Goal: Check status

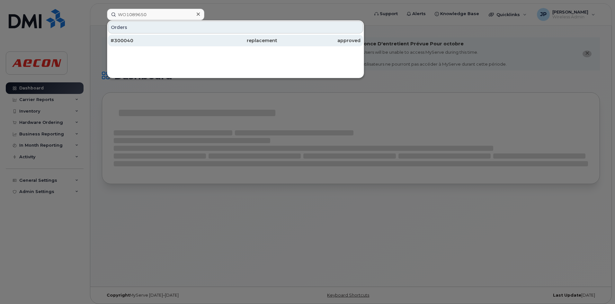
type input "WO1089650"
click at [151, 40] on div "#300040" at bounding box center [152, 40] width 83 height 6
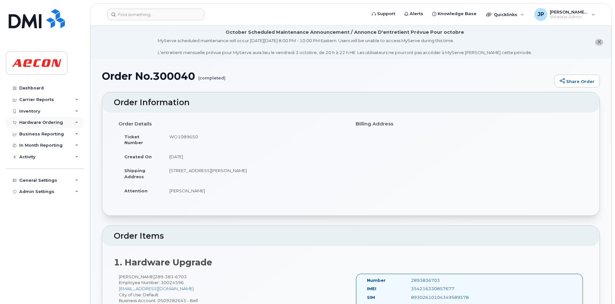
click at [55, 122] on div "Hardware Ordering" at bounding box center [41, 122] width 44 height 5
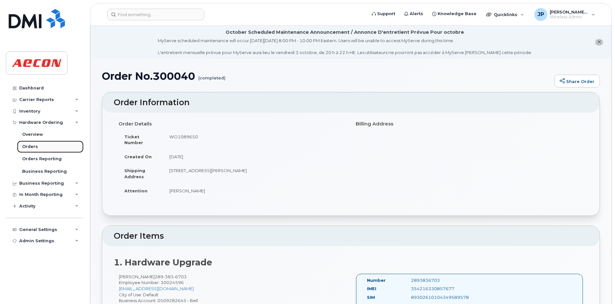
click at [58, 144] on link "Orders" at bounding box center [50, 146] width 67 height 12
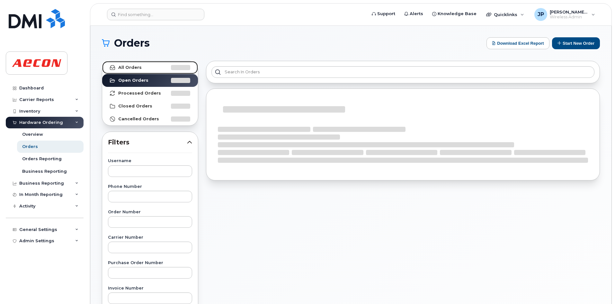
click at [137, 70] on strong "All Orders" at bounding box center [129, 67] width 23 height 5
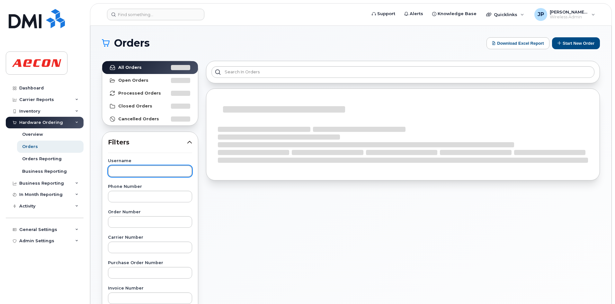
click at [132, 166] on input "text" at bounding box center [150, 171] width 84 height 12
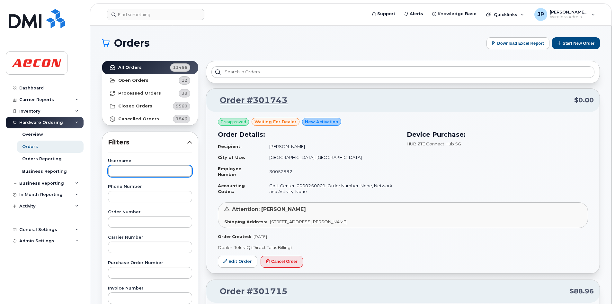
paste input "Matthew Hibbitt"
click at [114, 174] on input "Matthew Hibbitt" at bounding box center [150, 171] width 84 height 12
type input "Matthew Hibbitt"
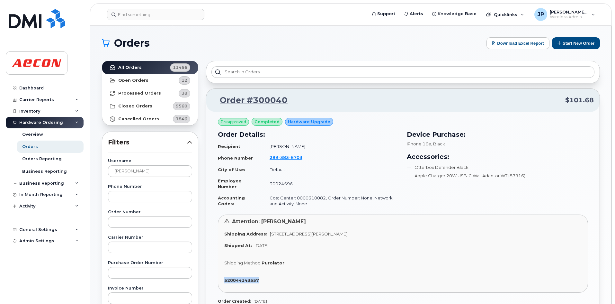
drag, startPoint x: 267, startPoint y: 281, endPoint x: 226, endPoint y: 280, distance: 41.8
click at [226, 280] on div "520044143557" at bounding box center [402, 280] width 357 height 6
copy strong "520044143557"
drag, startPoint x: 408, startPoint y: 145, endPoint x: 430, endPoint y: 145, distance: 22.8
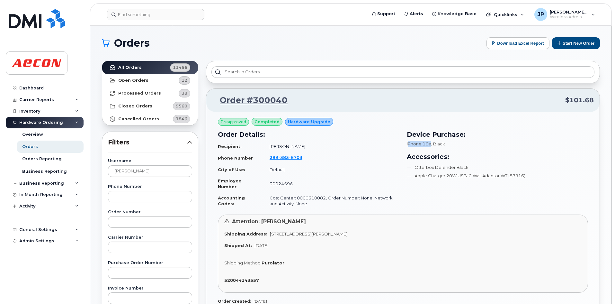
click at [430, 145] on span "iPhone 16e" at bounding box center [419, 143] width 24 height 5
click at [413, 202] on div "Device Purchase: iPhone 16e , Black Accessories: Otterbox Defender Black Apple …" at bounding box center [497, 169] width 189 height 87
drag, startPoint x: 404, startPoint y: 143, endPoint x: 447, endPoint y: 145, distance: 42.5
click at [447, 145] on div "Device Purchase: iPhone 16e , Black Accessories: Otterbox Defender Black Apple …" at bounding box center [497, 169] width 189 height 87
click at [418, 198] on div "Device Purchase: iPhone 16e , Black Accessories: Otterbox Defender Black Apple …" at bounding box center [497, 169] width 189 height 87
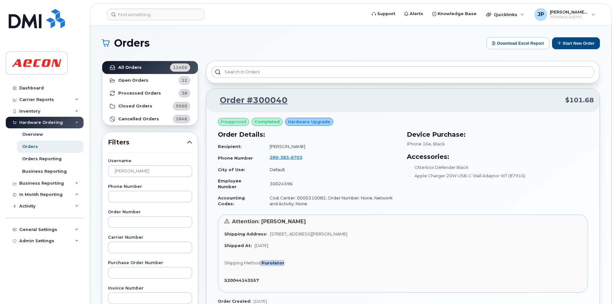
drag, startPoint x: 260, startPoint y: 264, endPoint x: 291, endPoint y: 265, distance: 31.2
click at [291, 265] on div "Shipping Method: Purolator" at bounding box center [402, 263] width 357 height 6
click at [283, 223] on span "Attention: Matthew Hibbitt" at bounding box center [269, 221] width 74 height 6
drag, startPoint x: 330, startPoint y: 231, endPoint x: 379, endPoint y: 237, distance: 49.5
click at [379, 237] on div "Shipping Address: 26 Robb Dr, Nobleton Ontario Toronto ON L0G 1N0" at bounding box center [402, 234] width 357 height 6
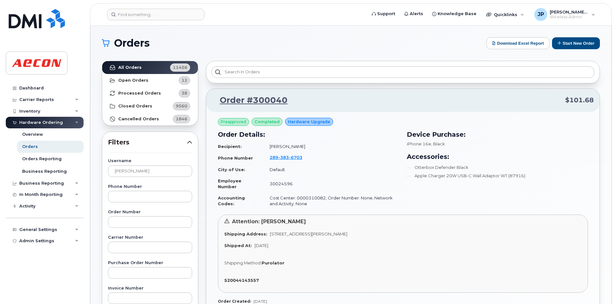
click at [293, 228] on div "Attention: Matthew Hibbitt Shipping Address: 26 Robb Dr, Nobleton Ontario Toron…" at bounding box center [403, 253] width 370 height 78
drag, startPoint x: 265, startPoint y: 234, endPoint x: 386, endPoint y: 233, distance: 121.2
click at [386, 233] on div "Shipping Address: 26 Robb Dr, Nobleton Ontario Toronto ON L0G 1N0" at bounding box center [402, 234] width 357 height 6
click at [311, 251] on div "Attention: Matthew Hibbitt Shipping Address: 26 Robb Dr, Nobleton Ontario Toron…" at bounding box center [403, 253] width 370 height 78
drag, startPoint x: 375, startPoint y: 235, endPoint x: 356, endPoint y: 234, distance: 19.0
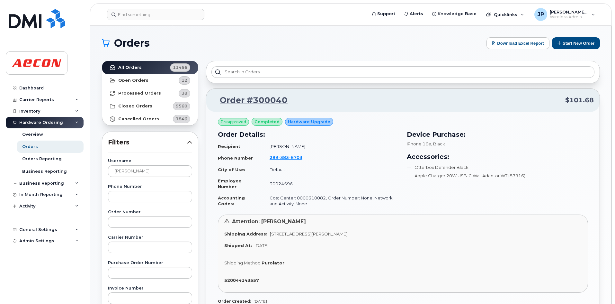
click at [356, 234] on div "Shipping Address: 26 Robb Dr, Nobleton Ontario Toronto ON L0G 1N0" at bounding box center [402, 234] width 357 height 6
copy span "L0G 1N0"
click at [356, 239] on div "Attention: Matthew Hibbitt Shipping Address: 26 Robb Dr, Nobleton Ontario Toron…" at bounding box center [403, 253] width 370 height 78
click at [342, 235] on span "26 Robb Dr, Nobleton Ontario Toronto ON L0G 1N0" at bounding box center [308, 233] width 77 height 5
drag, startPoint x: 268, startPoint y: 232, endPoint x: 384, endPoint y: 236, distance: 116.5
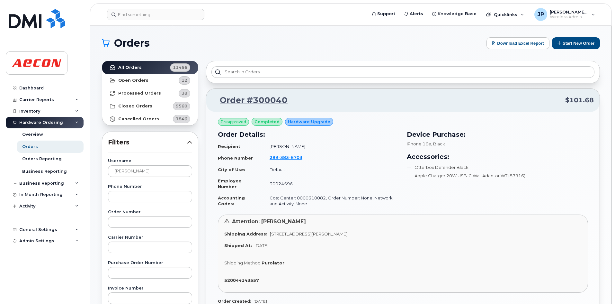
click at [384, 236] on div "Shipping Address: 26 Robb Dr, Nobleton Ontario Toronto ON L0G 1N0" at bounding box center [402, 234] width 357 height 6
click at [333, 234] on span "26 Robb Dr, Nobleton Ontario Toronto ON L0G 1N0" at bounding box center [308, 233] width 77 height 5
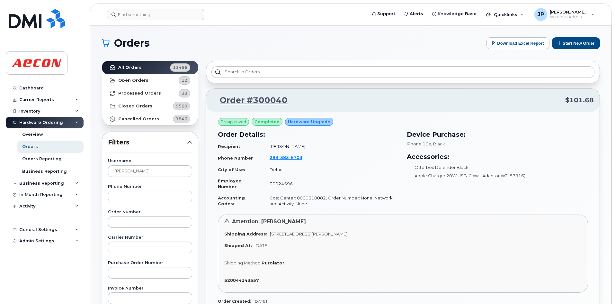
click at [335, 241] on div "Attention: Matthew Hibbitt Shipping Address: 26 Robb Dr, Nobleton Ontario Toron…" at bounding box center [403, 253] width 370 height 78
drag, startPoint x: 379, startPoint y: 233, endPoint x: 264, endPoint y: 225, distance: 114.7
click at [270, 229] on div "Attention: Matthew Hibbitt Shipping Address: 26 Robb Dr, Nobleton Ontario Toron…" at bounding box center [403, 253] width 370 height 78
